Goal: Task Accomplishment & Management: Complete application form

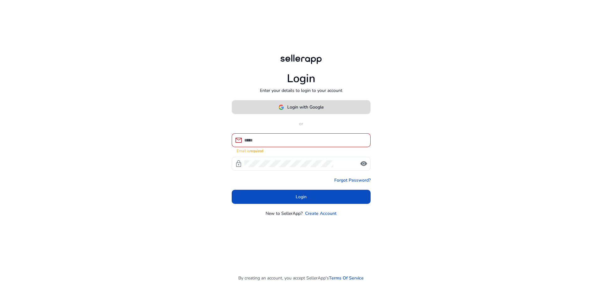
click at [314, 110] on span "Login with Google" at bounding box center [305, 107] width 36 height 7
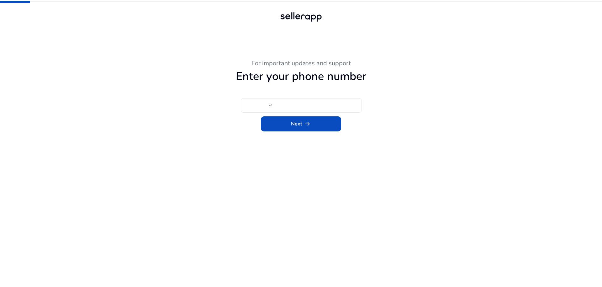
type input "***"
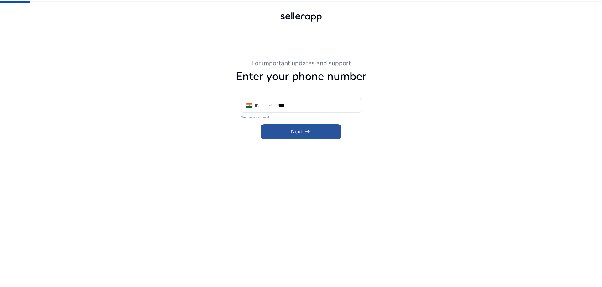
click at [300, 135] on span "Next arrow_right_alt" at bounding box center [301, 132] width 20 height 8
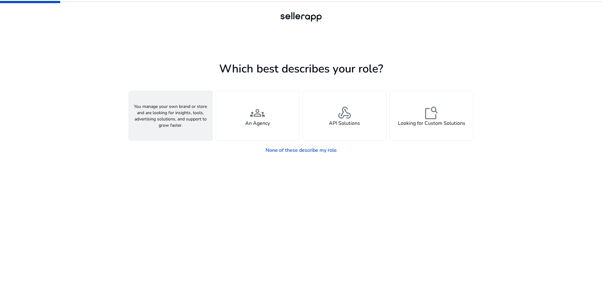
click at [173, 118] on span "person" at bounding box center [170, 112] width 15 height 15
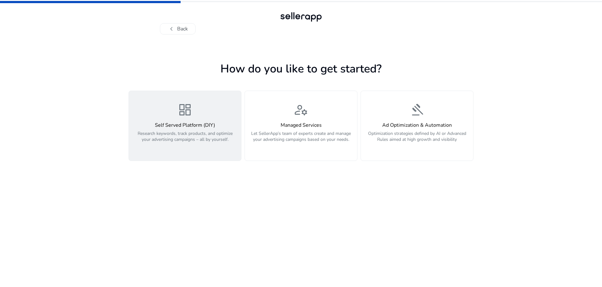
click at [194, 114] on div "dashboard Self Served Platform (DIY) Research keywords, track products, and opt…" at bounding box center [185, 125] width 105 height 47
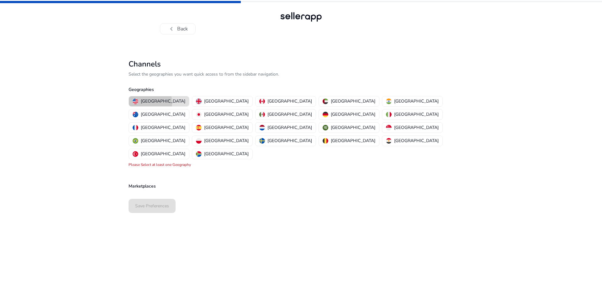
click at [147, 103] on p "[GEOGRAPHIC_DATA]" at bounding box center [163, 101] width 45 height 7
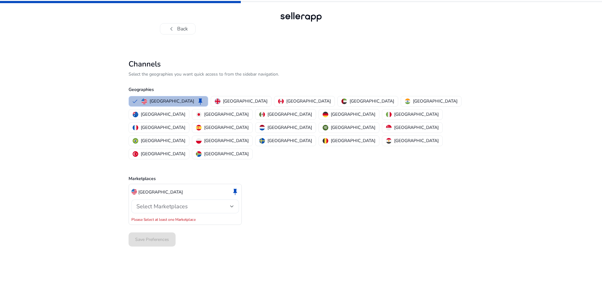
click at [191, 203] on div "Select Marketplaces" at bounding box center [183, 206] width 94 height 7
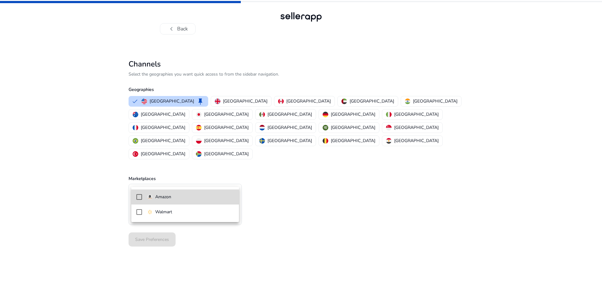
click at [175, 198] on span "Amazon" at bounding box center [190, 197] width 87 height 7
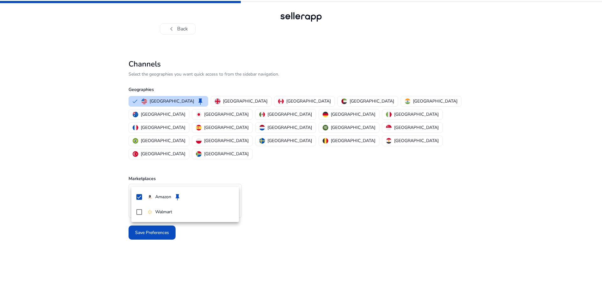
click at [265, 201] on div at bounding box center [301, 143] width 602 height 287
click at [149, 229] on span "Save Preferences" at bounding box center [152, 232] width 34 height 7
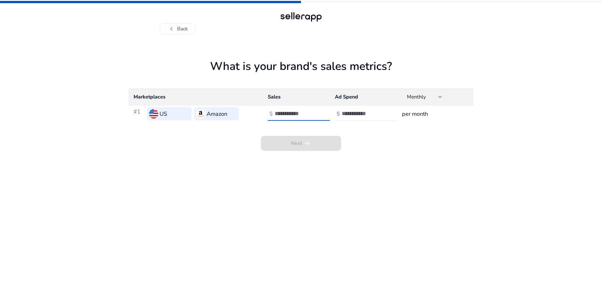
click at [279, 113] on input "number" at bounding box center [296, 113] width 42 height 7
click at [417, 113] on h3 "per month" at bounding box center [435, 113] width 66 height 9
click at [307, 112] on input "number" at bounding box center [296, 113] width 42 height 7
type input "*"
click at [349, 112] on input "number" at bounding box center [363, 113] width 42 height 7
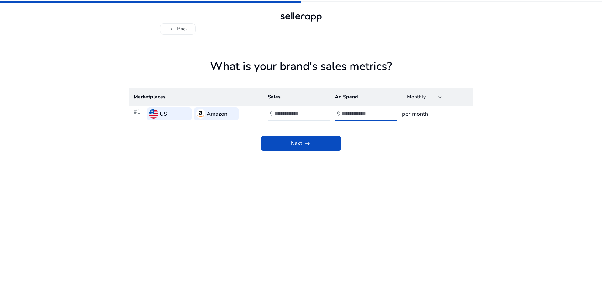
type input "*"
click at [313, 152] on app-sales-metrics "What is your brand's sales metrics? Marketplaces Sales Ad Spend Monthly #1 US A…" at bounding box center [301, 173] width 345 height 227
click at [311, 143] on span at bounding box center [301, 143] width 80 height 15
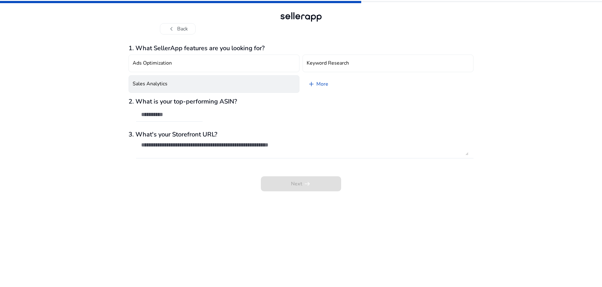
click at [246, 87] on button "Sales Analytics" at bounding box center [214, 84] width 171 height 18
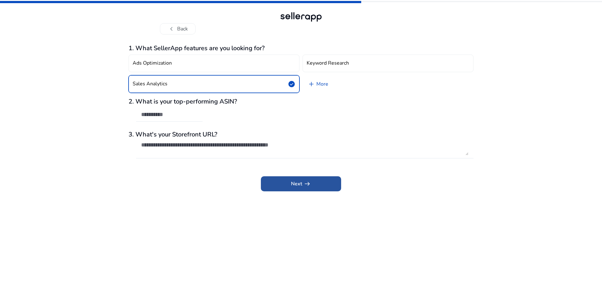
click at [300, 185] on span "Next arrow_right_alt" at bounding box center [301, 184] width 20 height 8
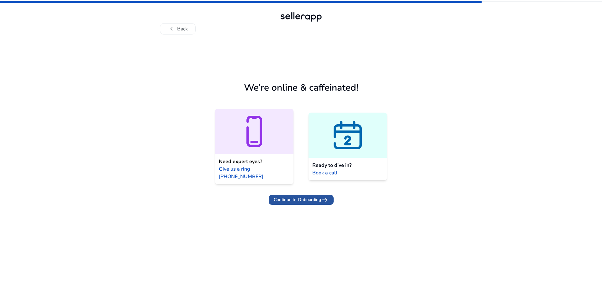
click at [296, 196] on span "Continue to Onboarding" at bounding box center [297, 199] width 47 height 7
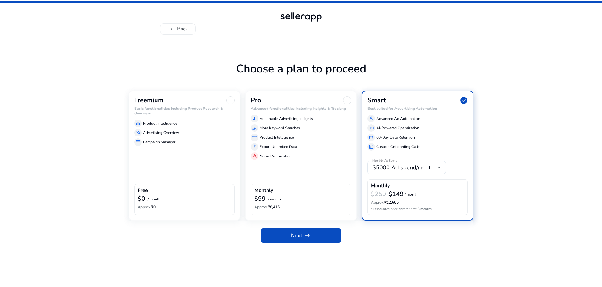
click at [232, 102] on div at bounding box center [230, 100] width 8 height 8
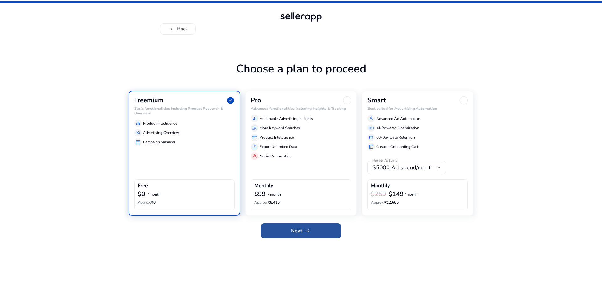
click at [306, 231] on span "arrow_right_alt" at bounding box center [308, 231] width 8 height 8
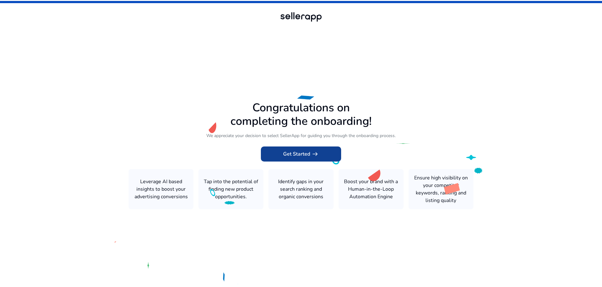
click at [299, 155] on span "Get Started arrow_right_alt" at bounding box center [301, 154] width 36 height 8
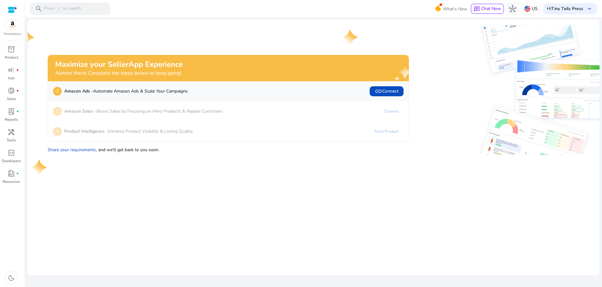
click at [193, 109] on p "Amazon Sales - Boost Sales by Focusing on Hero Products & Repeat Customers" at bounding box center [143, 111] width 158 height 7
click at [172, 114] on p "Amazon Sales - Boost Sales by Focusing on Hero Products & Repeat Customers" at bounding box center [143, 111] width 158 height 7
click at [389, 93] on span "link Connect" at bounding box center [387, 92] width 24 height 8
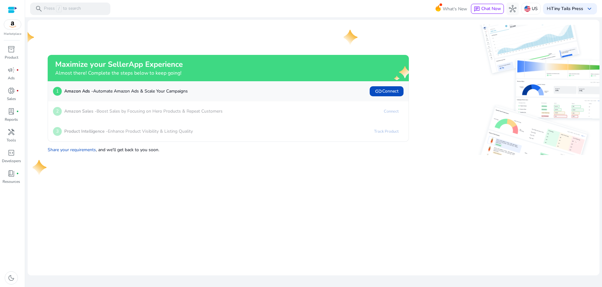
click at [60, 111] on p "2" at bounding box center [57, 111] width 9 height 9
click at [108, 112] on p "Amazon Sales - Boost Sales by Focusing on Hero Products & Repeat Customers" at bounding box center [143, 111] width 158 height 7
click at [393, 111] on link "Connect" at bounding box center [391, 111] width 25 height 10
click at [391, 93] on span "link Connect" at bounding box center [387, 92] width 24 height 8
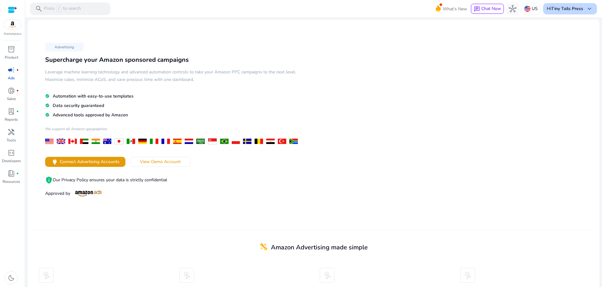
click at [579, 8] on b "Tiny Tails Press" at bounding box center [567, 9] width 32 height 6
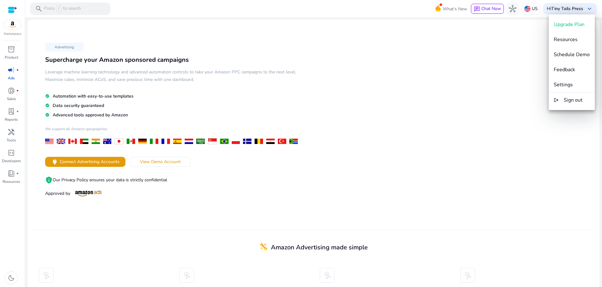
click at [66, 49] on div at bounding box center [301, 143] width 602 height 287
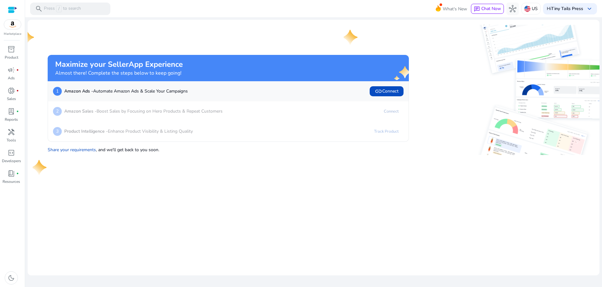
click at [394, 112] on link "Connect" at bounding box center [391, 111] width 25 height 10
click at [388, 129] on link "Track Product" at bounding box center [386, 131] width 35 height 10
click at [388, 132] on link "Track Product" at bounding box center [386, 131] width 35 height 10
click at [60, 151] on link "Share your requirements" at bounding box center [72, 150] width 48 height 6
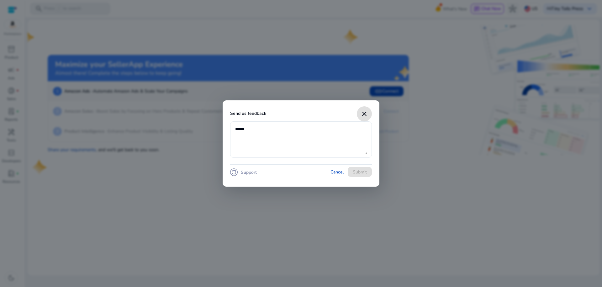
click at [362, 115] on mat-icon "close" at bounding box center [365, 114] width 8 height 8
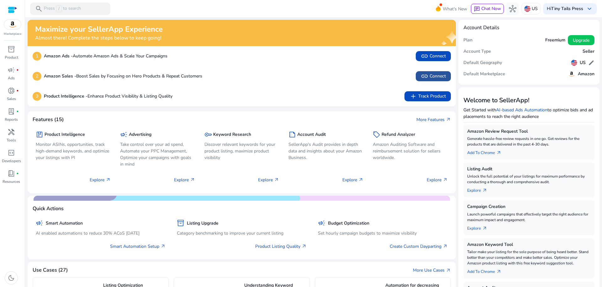
click at [440, 78] on span "link Connect" at bounding box center [433, 76] width 25 height 8
